Goal: Transaction & Acquisition: Purchase product/service

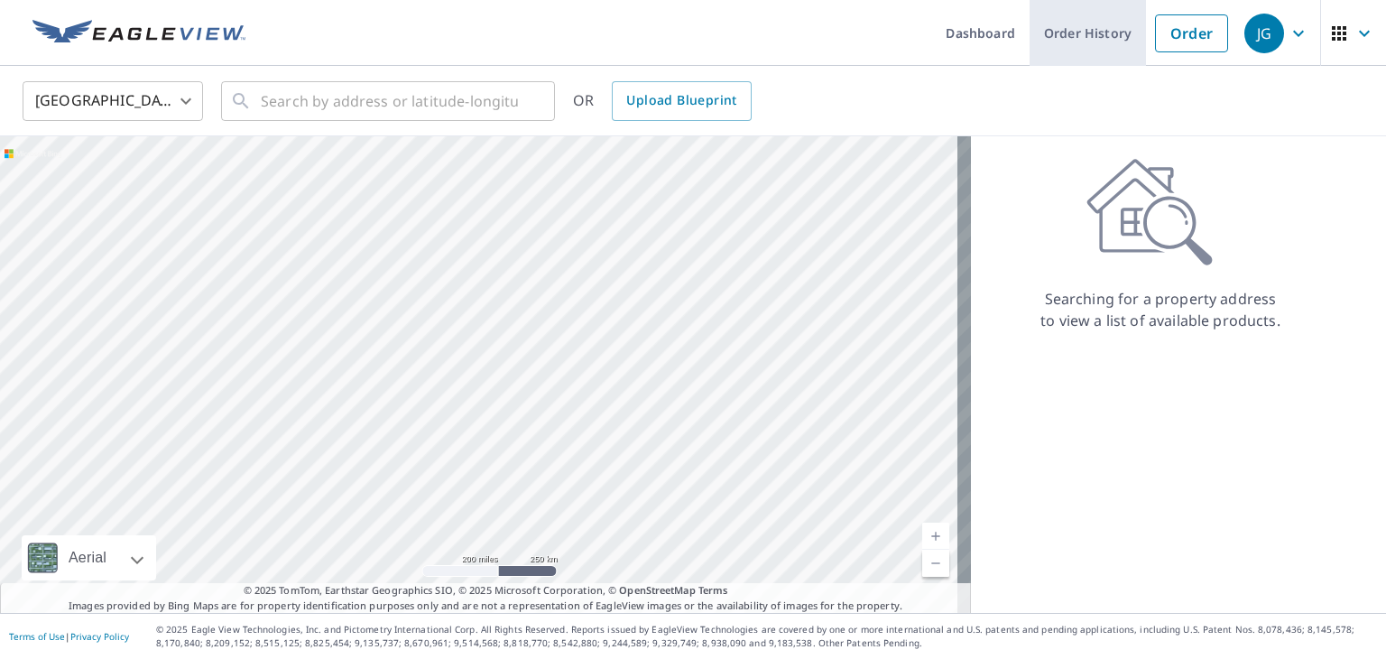
click at [1064, 28] on link "Order History" at bounding box center [1087, 33] width 116 height 66
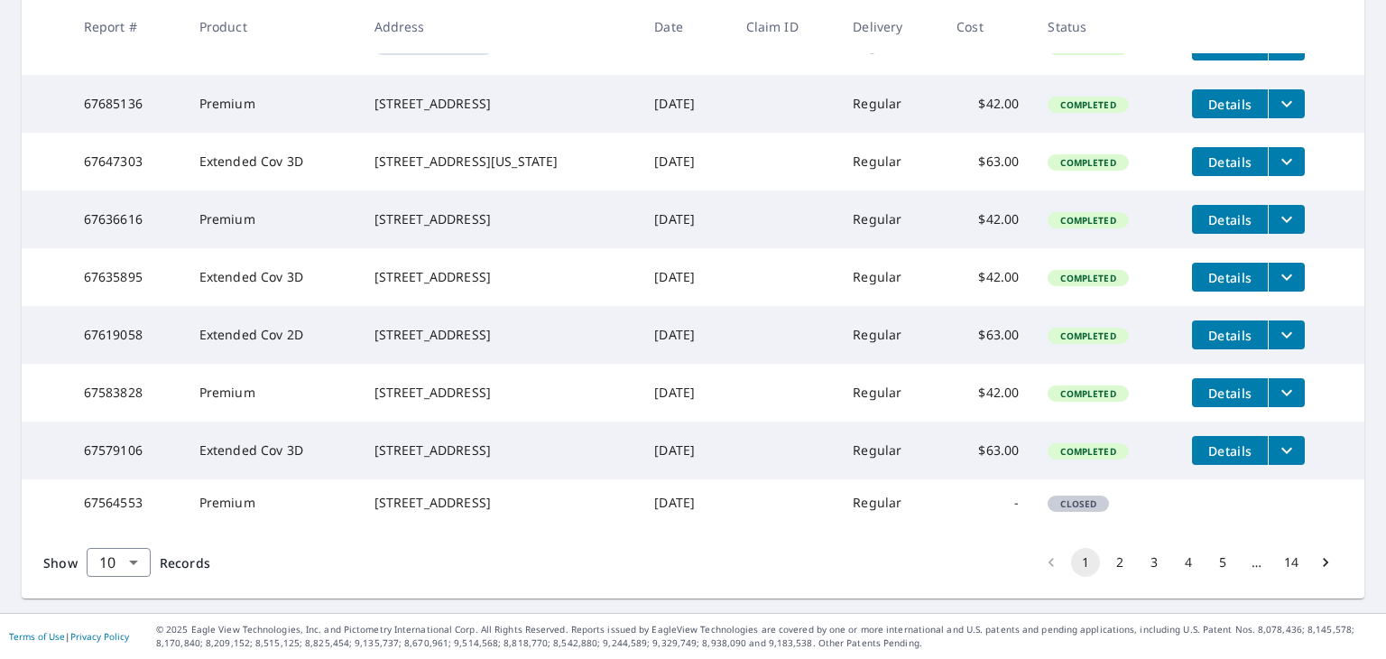
scroll to position [516, 0]
click at [132, 556] on body "JG JG Dashboard Order History Order JG Dashboard / Order History Order History …" at bounding box center [693, 329] width 1386 height 659
click at [117, 578] on li "50" at bounding box center [118, 588] width 64 height 32
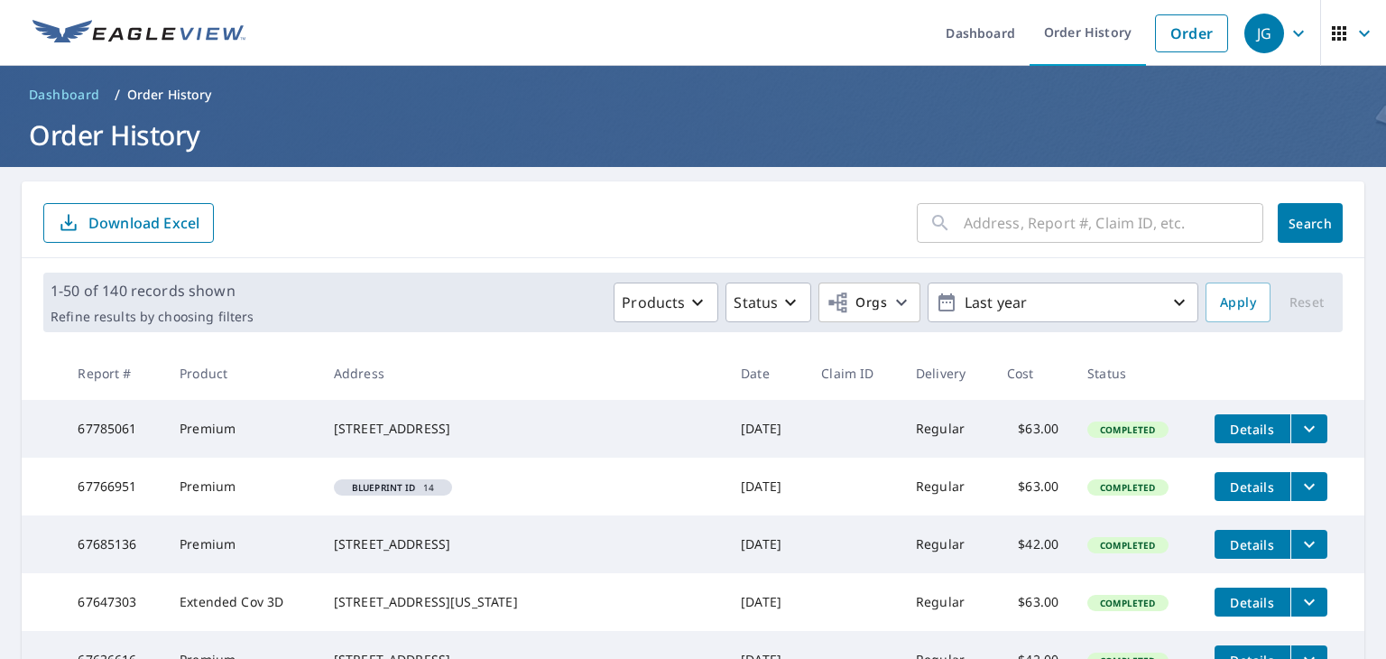
click at [1063, 234] on input "text" at bounding box center [1113, 223] width 300 height 51
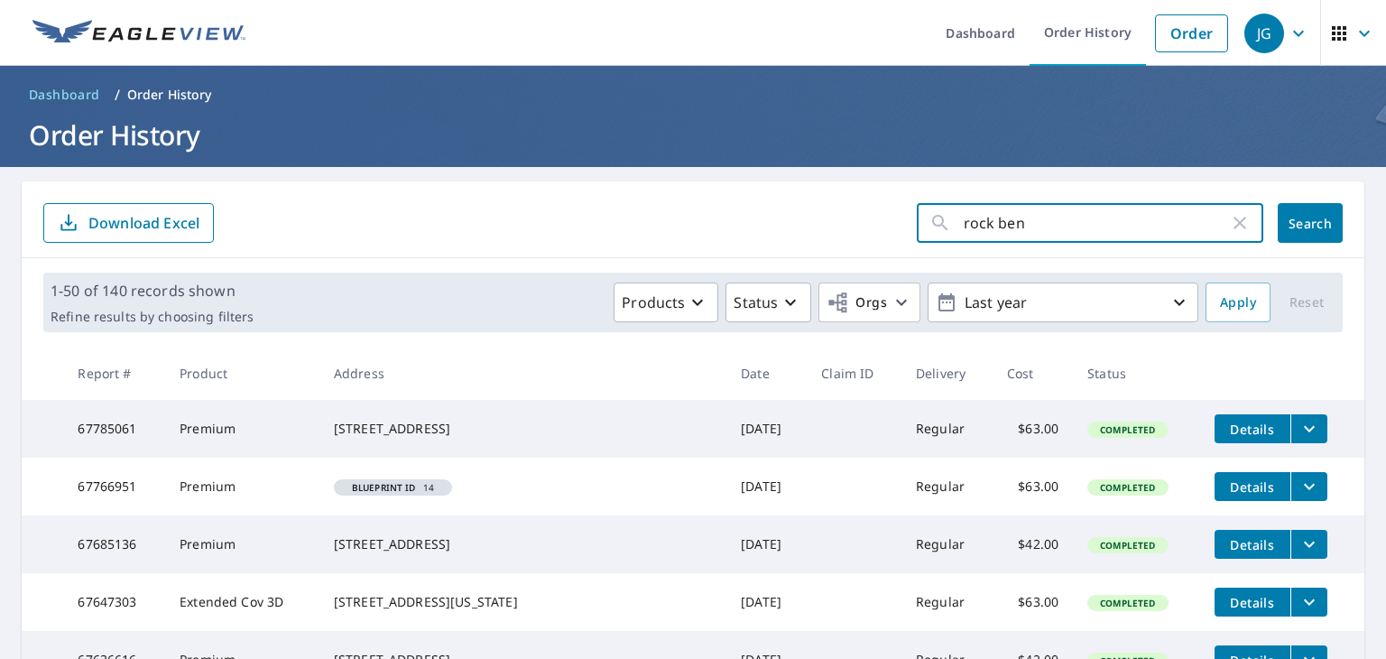
type input "rock bend"
click button "Search" at bounding box center [1309, 223] width 65 height 40
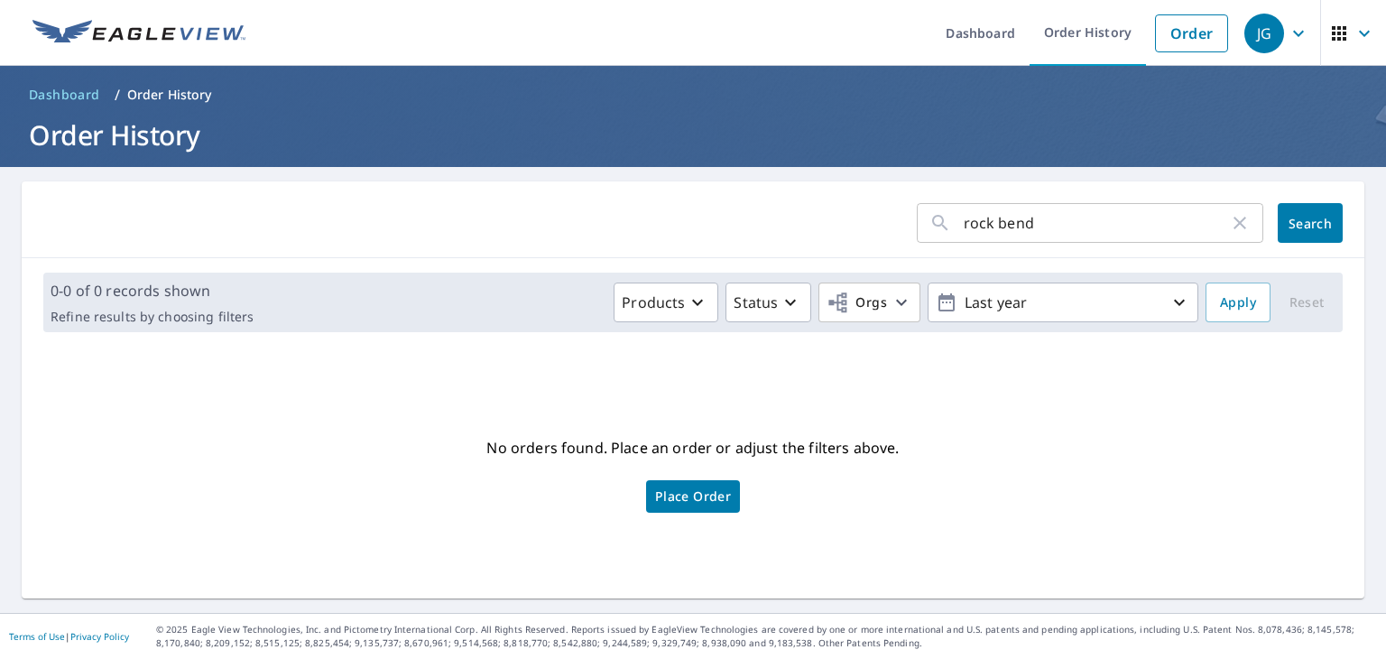
drag, startPoint x: 520, startPoint y: 223, endPoint x: 441, endPoint y: 218, distance: 78.6
click at [441, 218] on form "rock bend ​ Search" at bounding box center [692, 223] width 1299 height 40
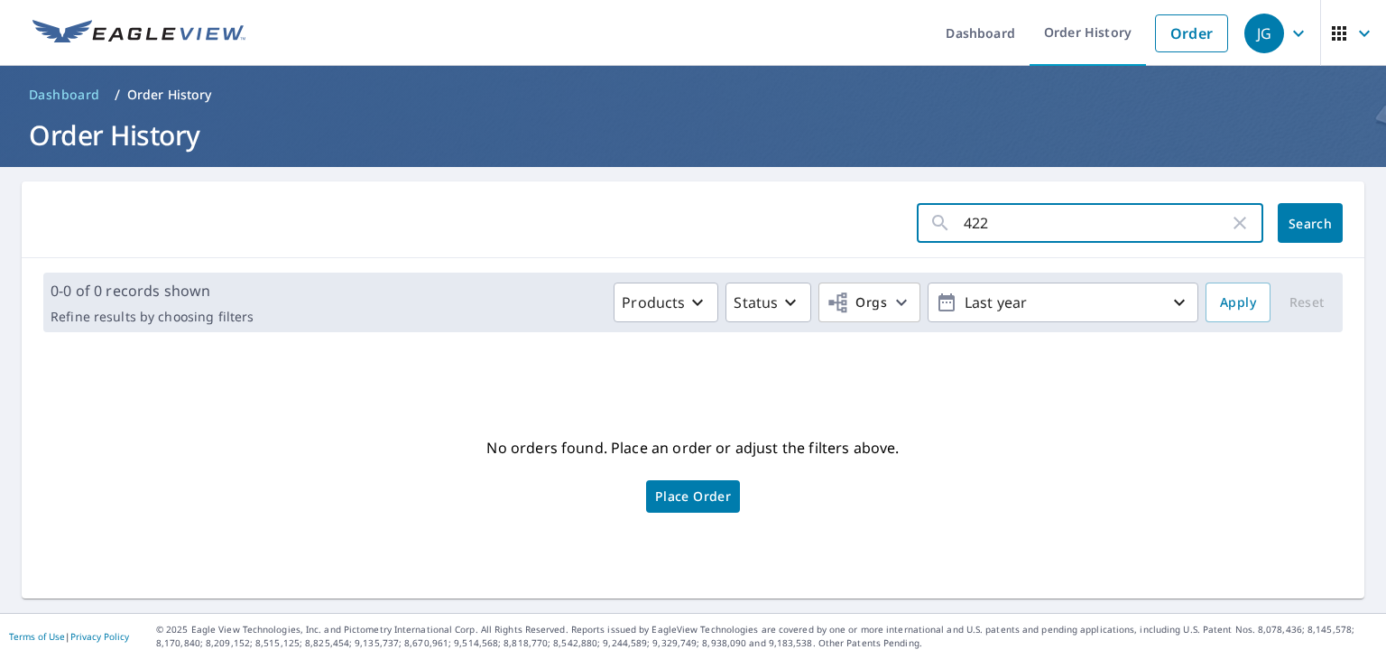
type input "4225"
click button "Search" at bounding box center [1309, 223] width 65 height 40
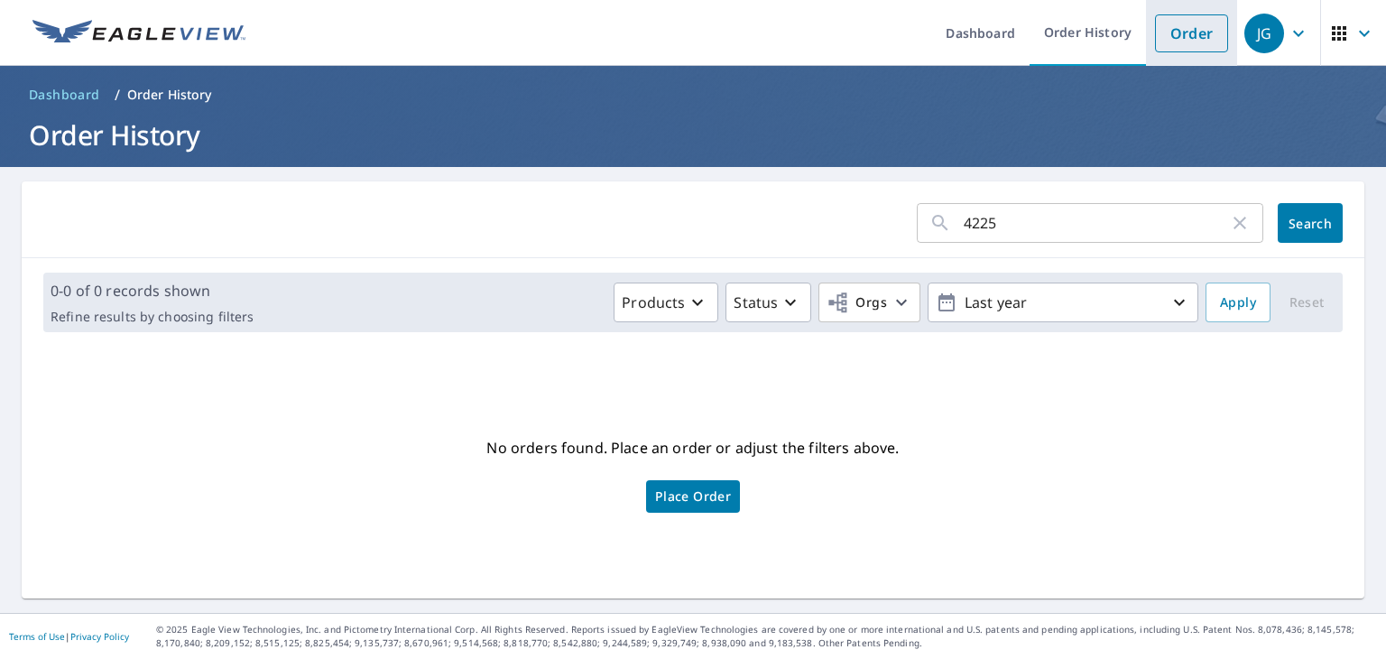
click at [1171, 44] on link "Order" at bounding box center [1191, 33] width 73 height 38
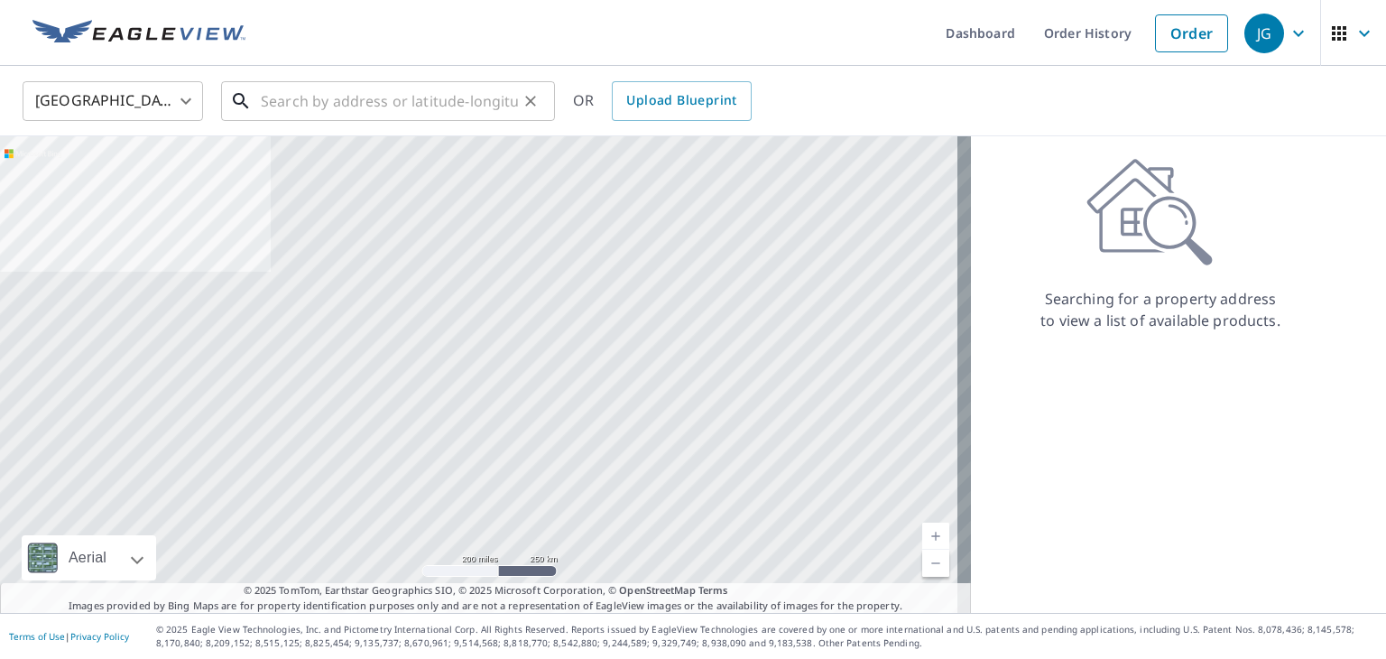
click at [387, 86] on input "text" at bounding box center [389, 101] width 257 height 51
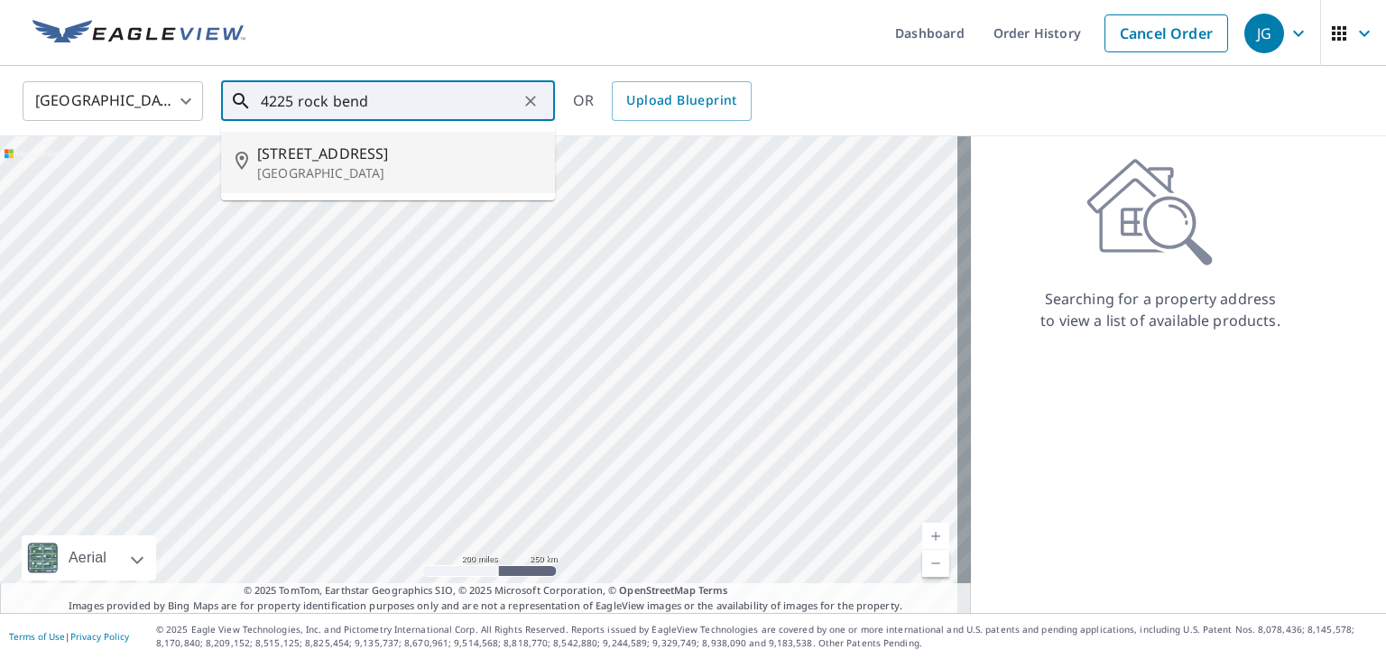
click at [373, 171] on p "[GEOGRAPHIC_DATA]" at bounding box center [398, 173] width 283 height 18
type input "[STREET_ADDRESS]"
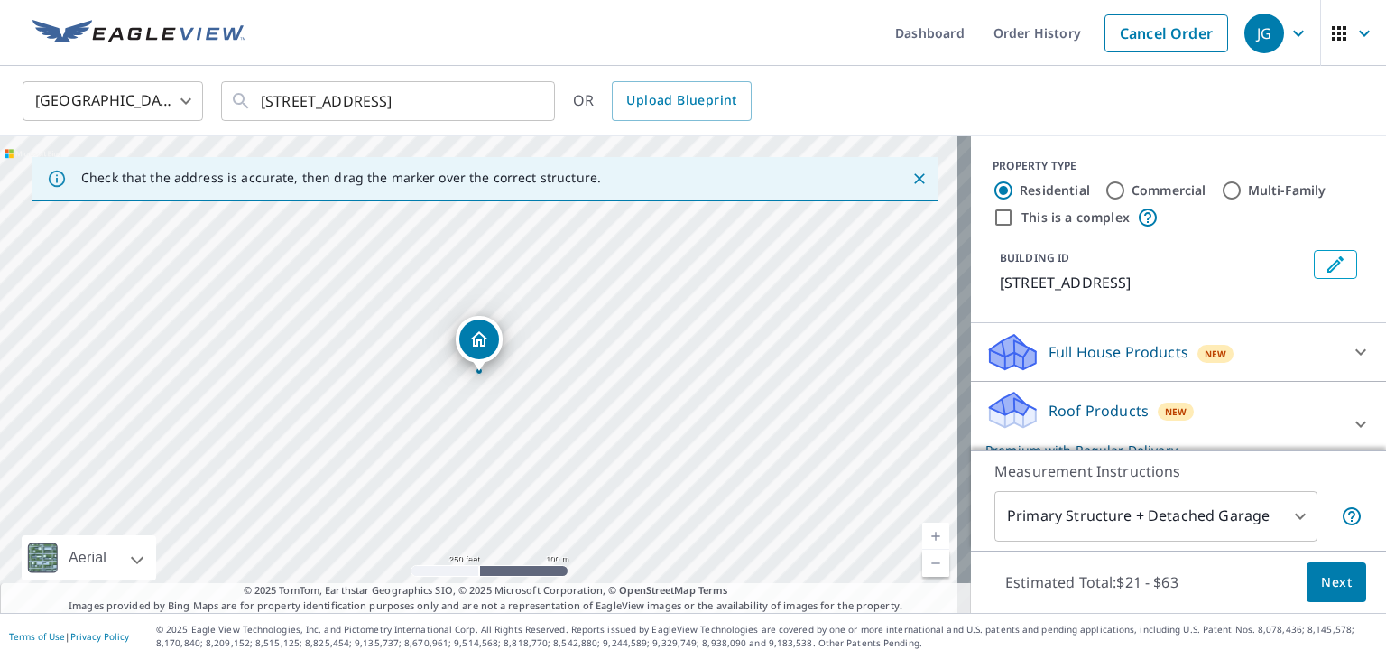
scroll to position [155, 0]
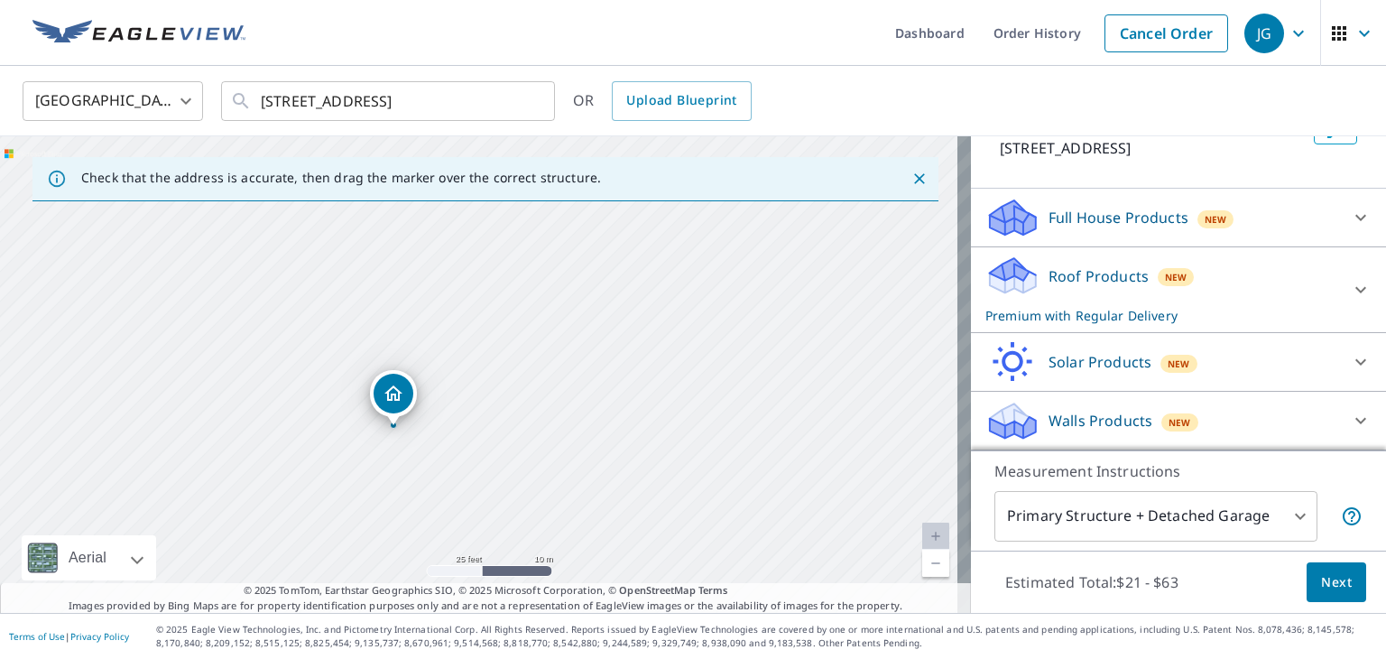
drag, startPoint x: 345, startPoint y: 355, endPoint x: 456, endPoint y: 466, distance: 157.6
click at [456, 466] on div "[STREET_ADDRESS]" at bounding box center [485, 374] width 971 height 476
drag, startPoint x: 513, startPoint y: 444, endPoint x: 491, endPoint y: 385, distance: 62.8
click at [491, 385] on div "[STREET_ADDRESS]" at bounding box center [485, 374] width 971 height 476
click at [1306, 585] on button "Next" at bounding box center [1336, 582] width 60 height 41
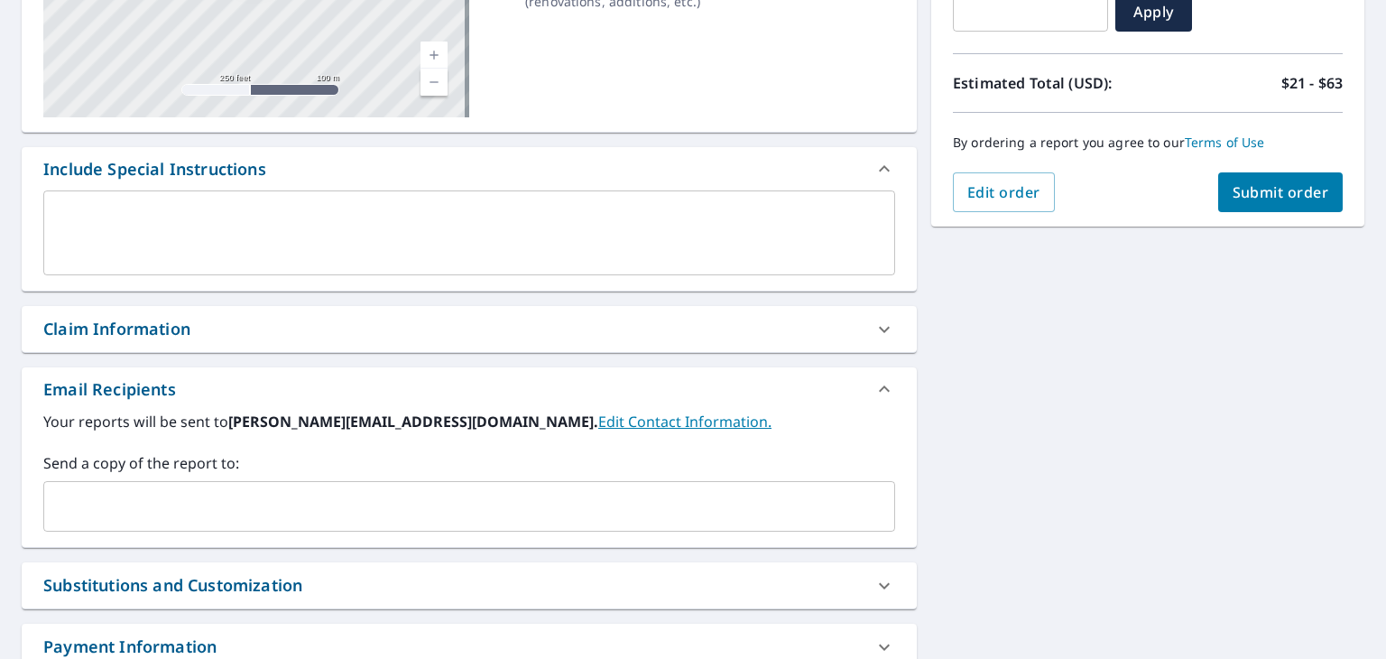
scroll to position [451, 0]
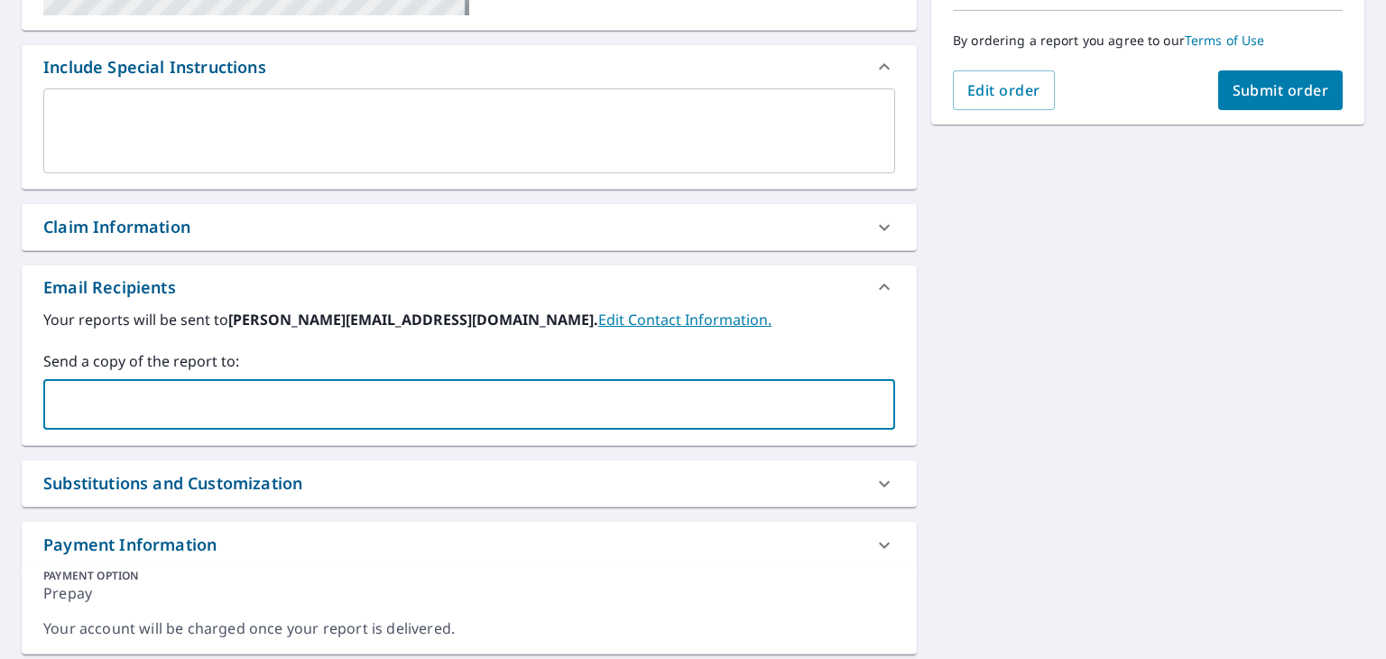
click at [397, 396] on input "text" at bounding box center [455, 404] width 808 height 34
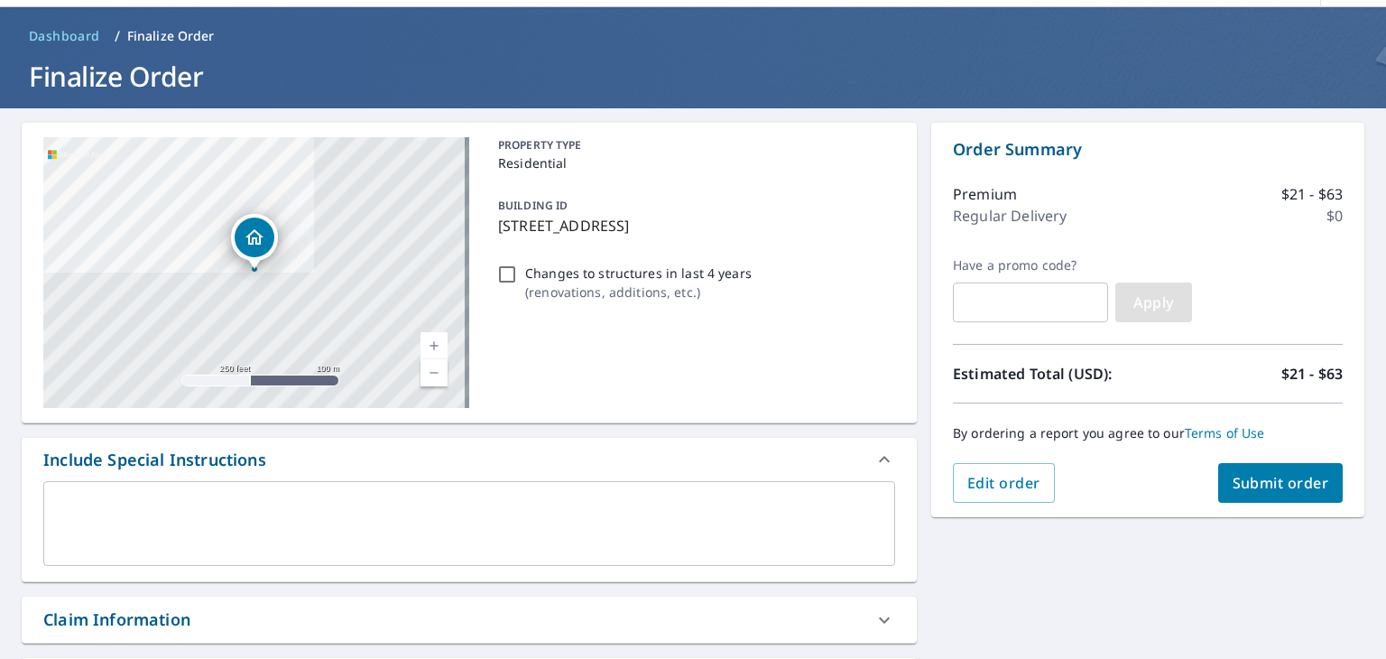
scroll to position [90, 0]
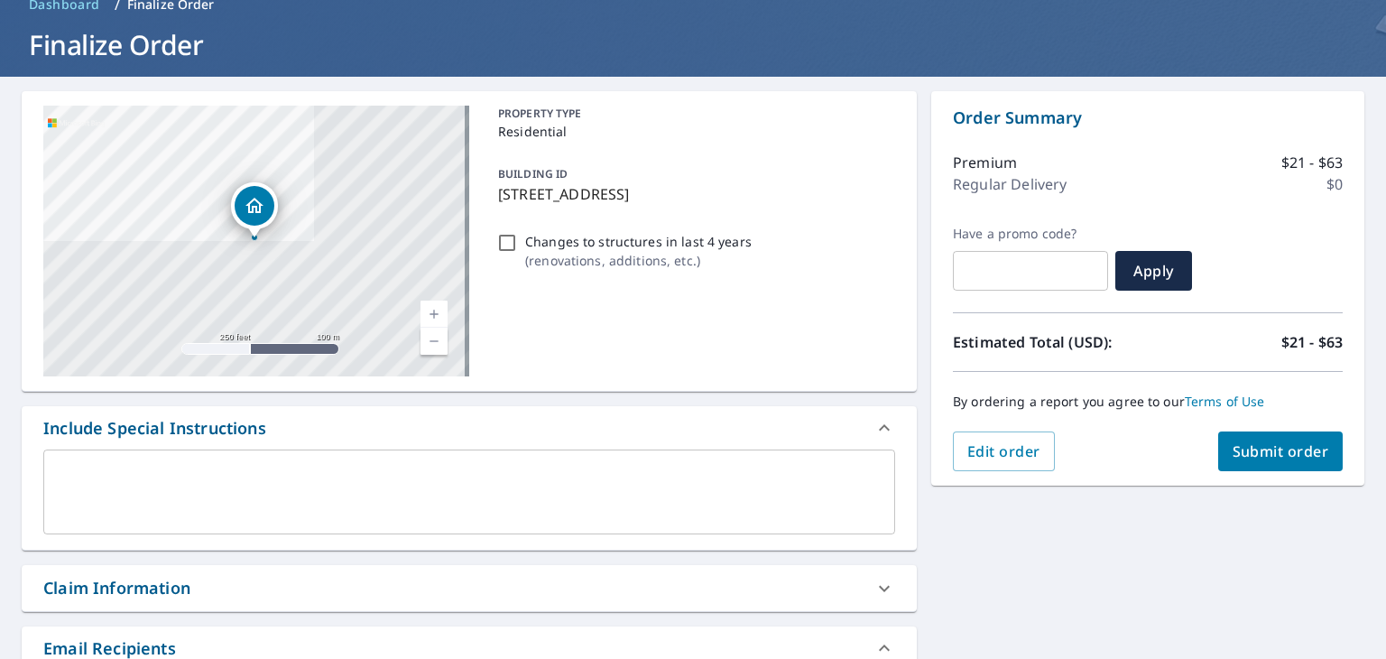
type input "[EMAIL_ADDRESS][DOMAIN_NAME]"
click at [1271, 448] on span "Submit order" at bounding box center [1280, 451] width 97 height 20
